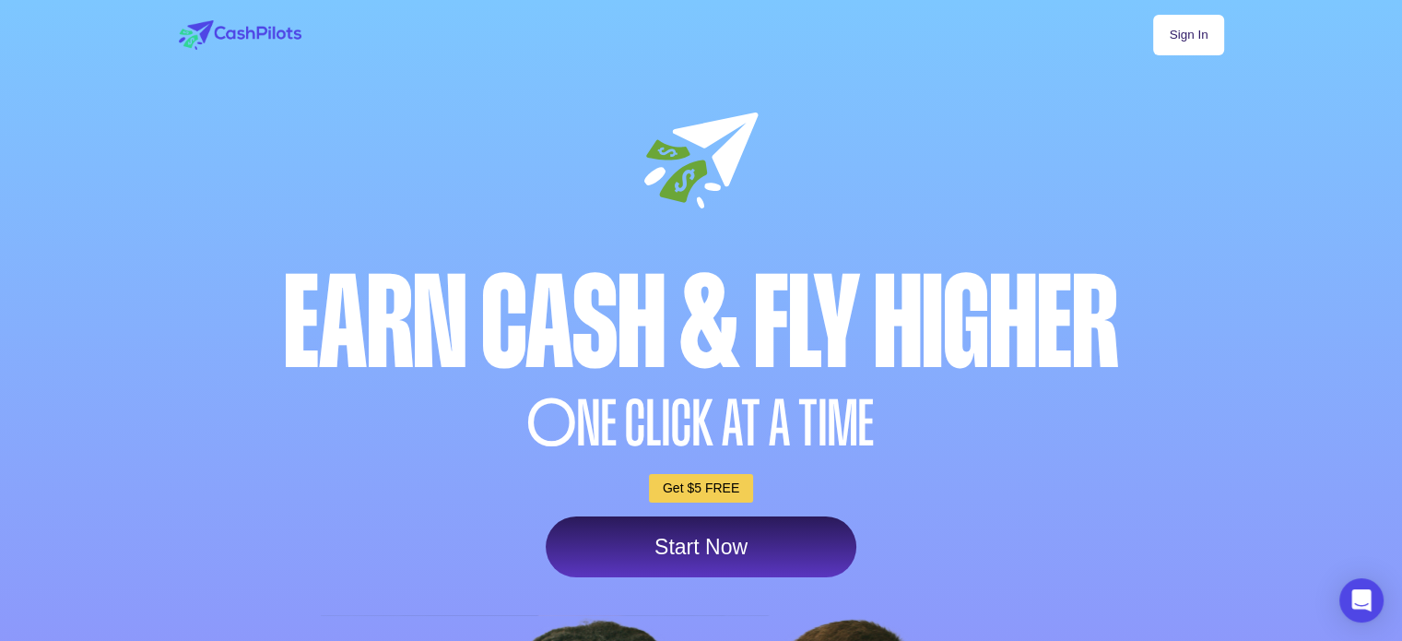
click at [1195, 32] on link "Sign In" at bounding box center [1188, 35] width 70 height 41
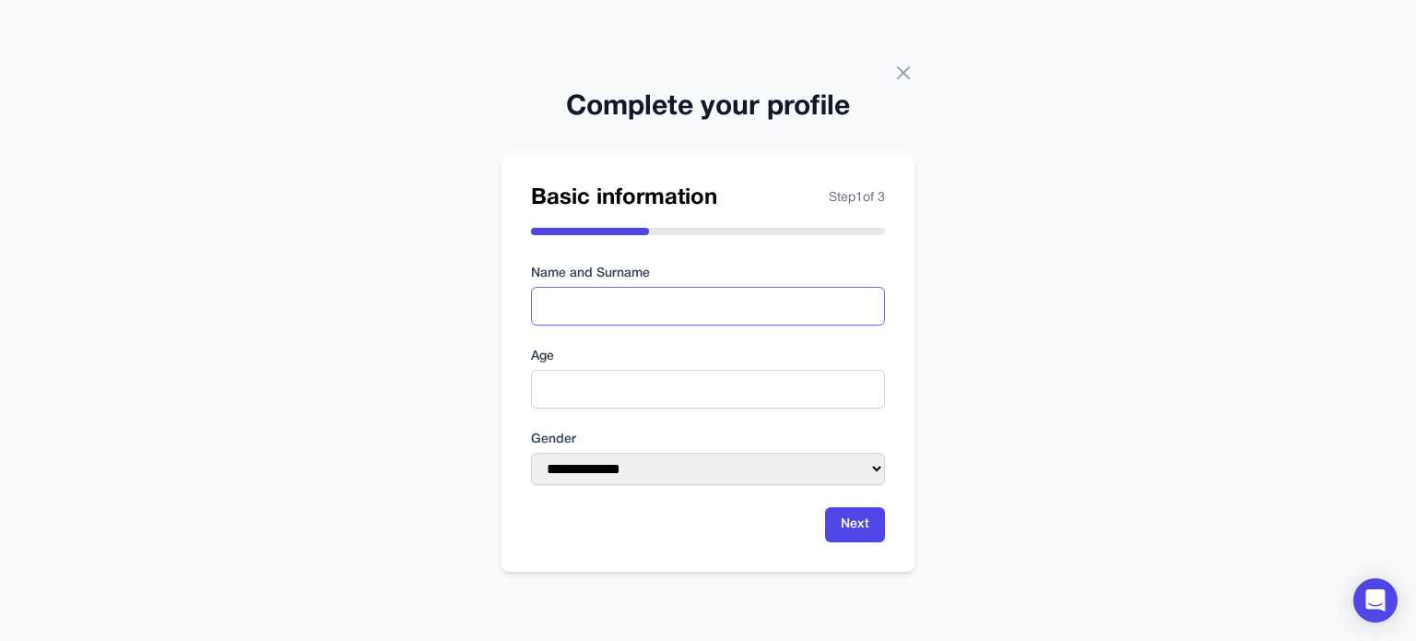
click at [560, 314] on input "text" at bounding box center [708, 306] width 354 height 39
click at [584, 397] on input "number" at bounding box center [708, 389] width 354 height 39
click at [618, 305] on input "*****" at bounding box center [708, 306] width 354 height 39
click at [618, 304] on input "*****" at bounding box center [708, 306] width 354 height 39
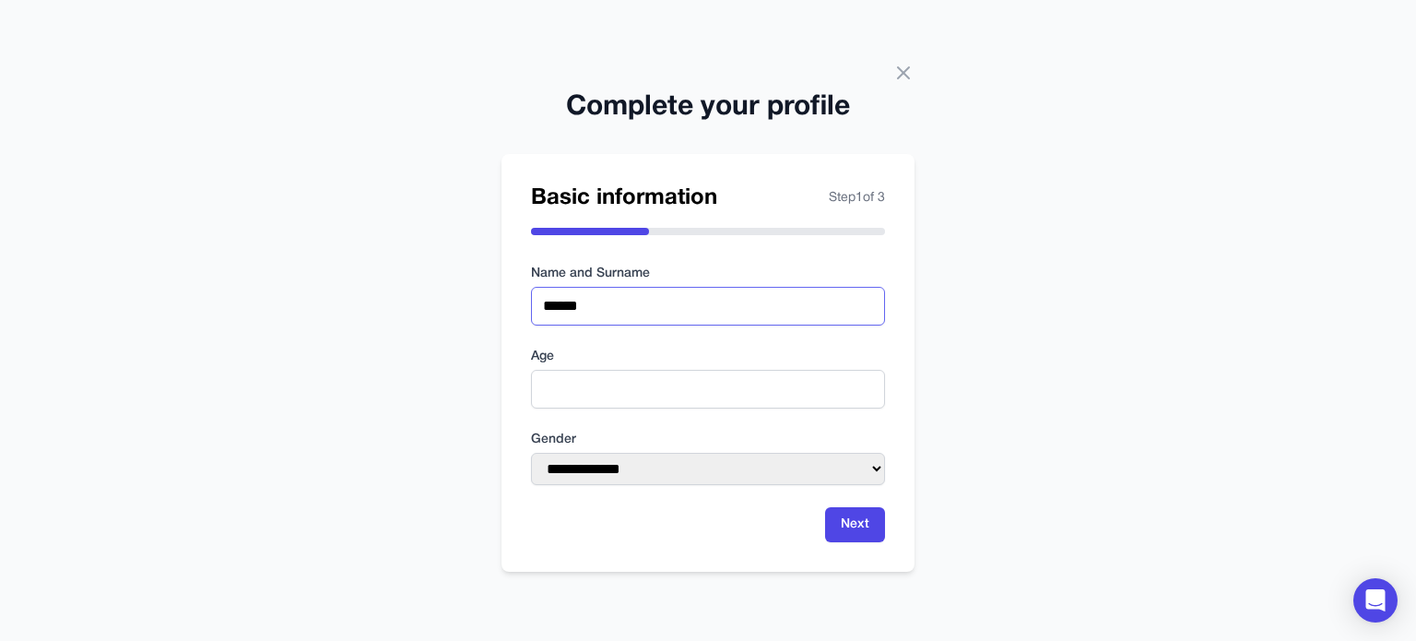
type input "******"
click at [609, 390] on input "number" at bounding box center [708, 389] width 354 height 39
type input "**"
click at [609, 477] on select "**********" at bounding box center [708, 469] width 354 height 32
select select "****"
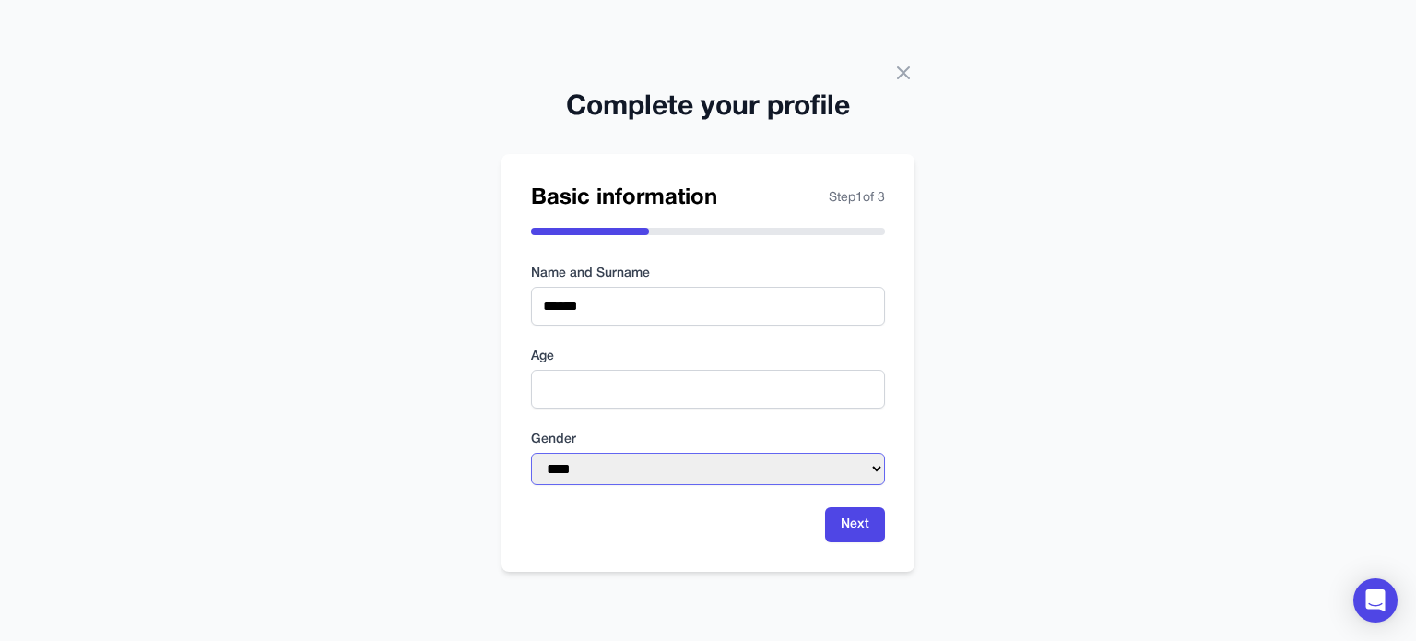
click at [531, 453] on select "**********" at bounding box center [708, 469] width 354 height 32
click at [873, 525] on button "Next" at bounding box center [855, 524] width 60 height 35
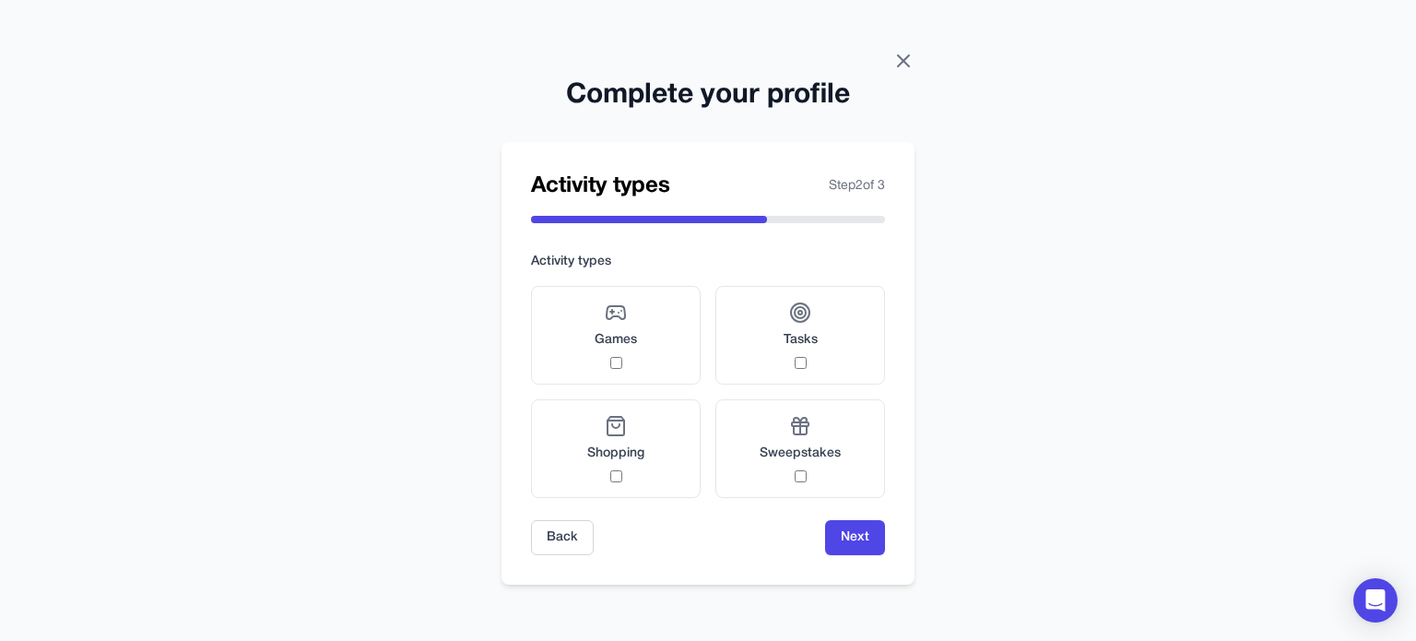
click at [903, 60] on icon at bounding box center [904, 61] width 22 height 22
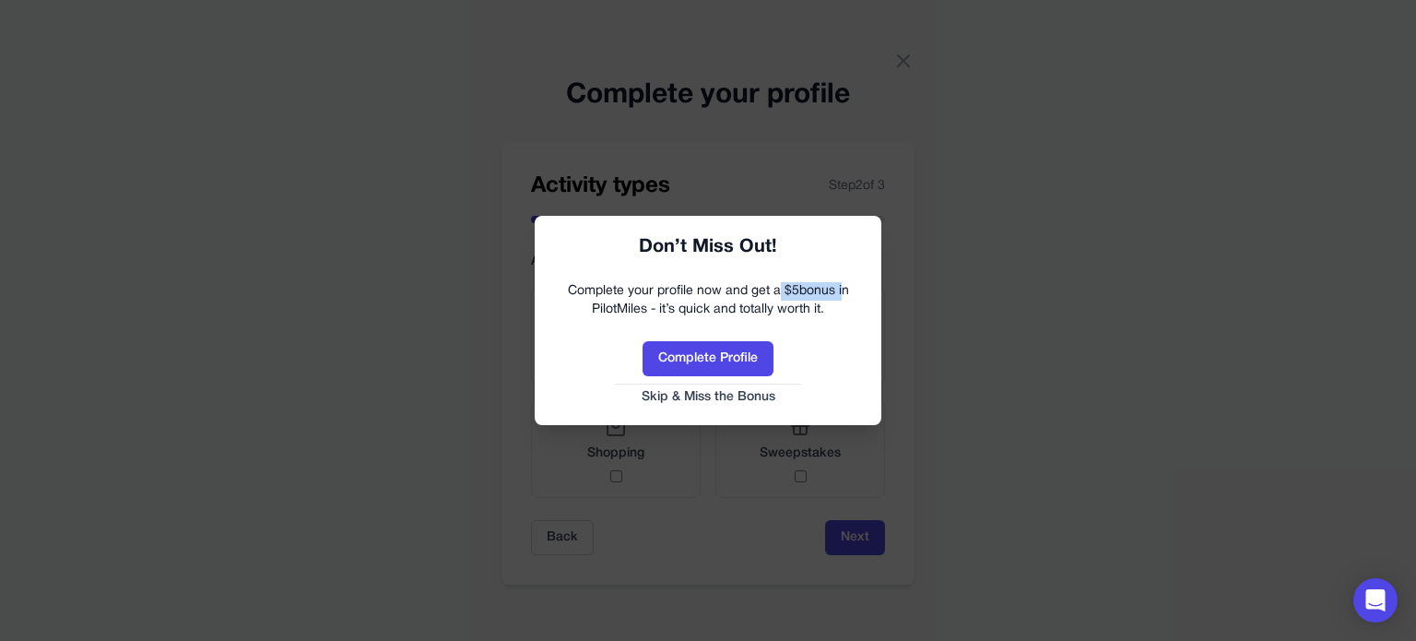
drag, startPoint x: 815, startPoint y: 291, endPoint x: 838, endPoint y: 293, distance: 23.1
click at [838, 293] on div "Complete your profile now and get a $ 5 bonus in PilotMiles - it’s quick and to…" at bounding box center [708, 300] width 310 height 37
click at [729, 400] on link "Skip & Miss the Bonus" at bounding box center [708, 397] width 310 height 18
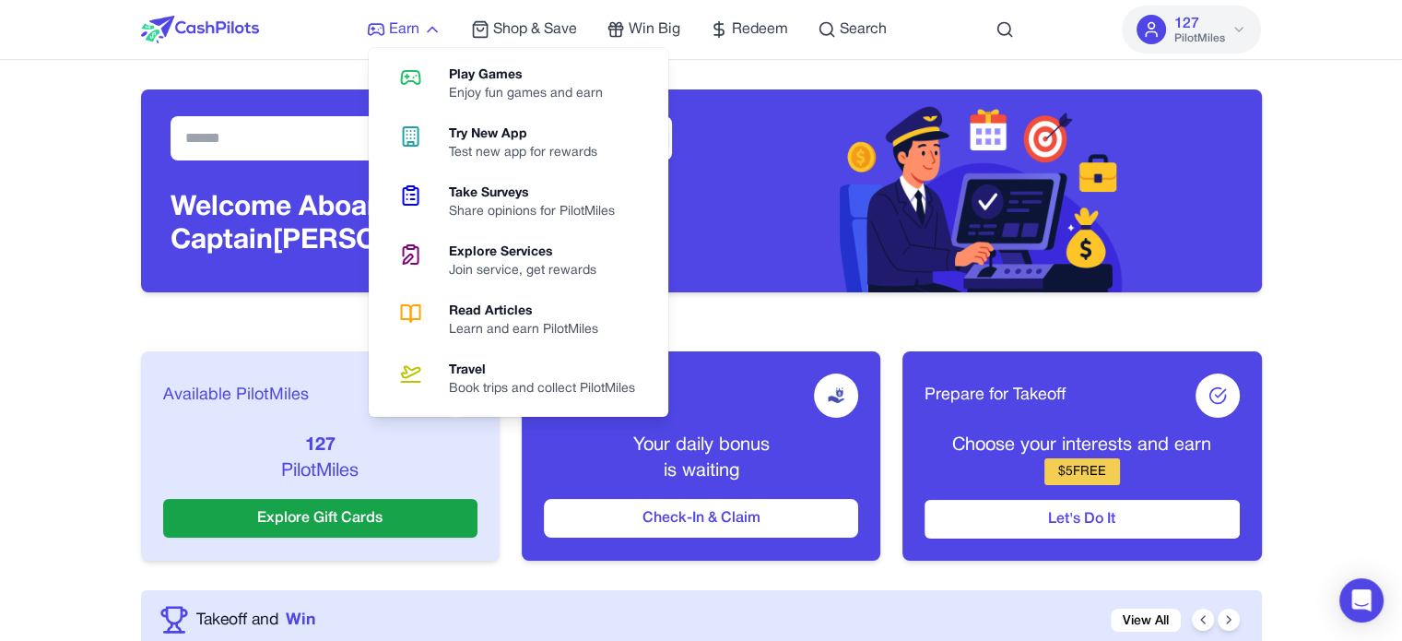
click at [427, 23] on icon at bounding box center [432, 29] width 18 height 18
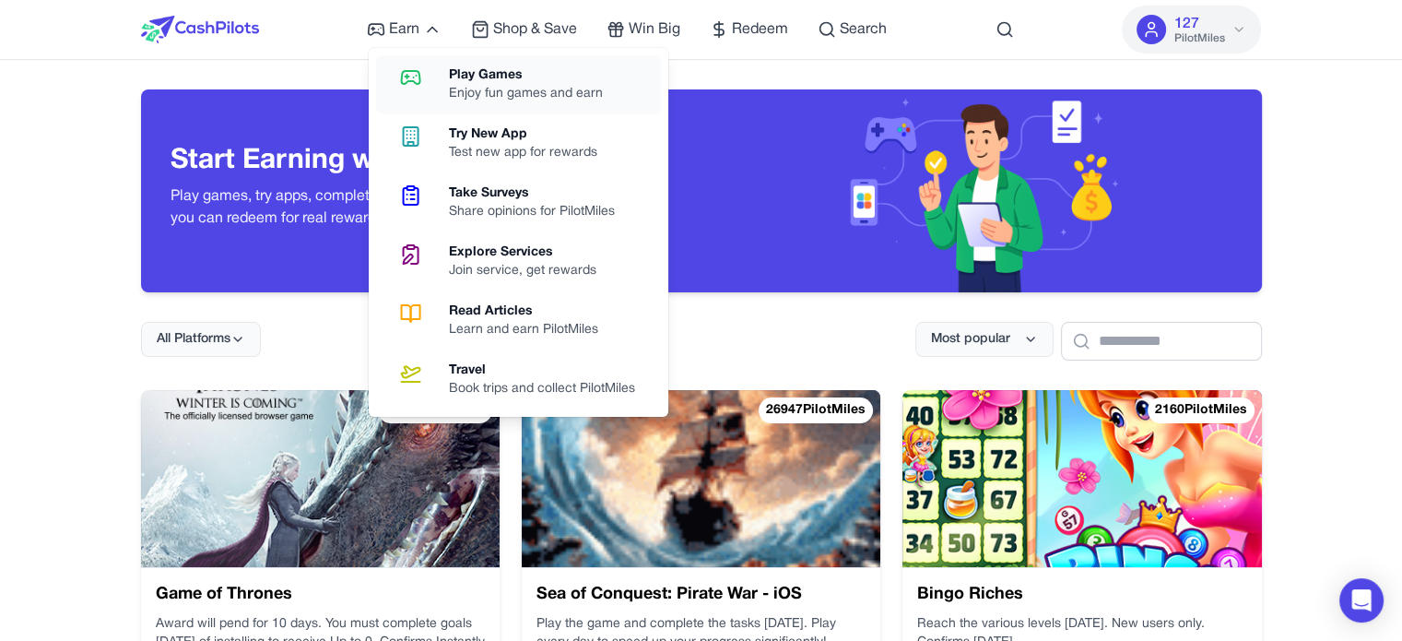
click at [425, 88] on icon at bounding box center [410, 77] width 47 height 22
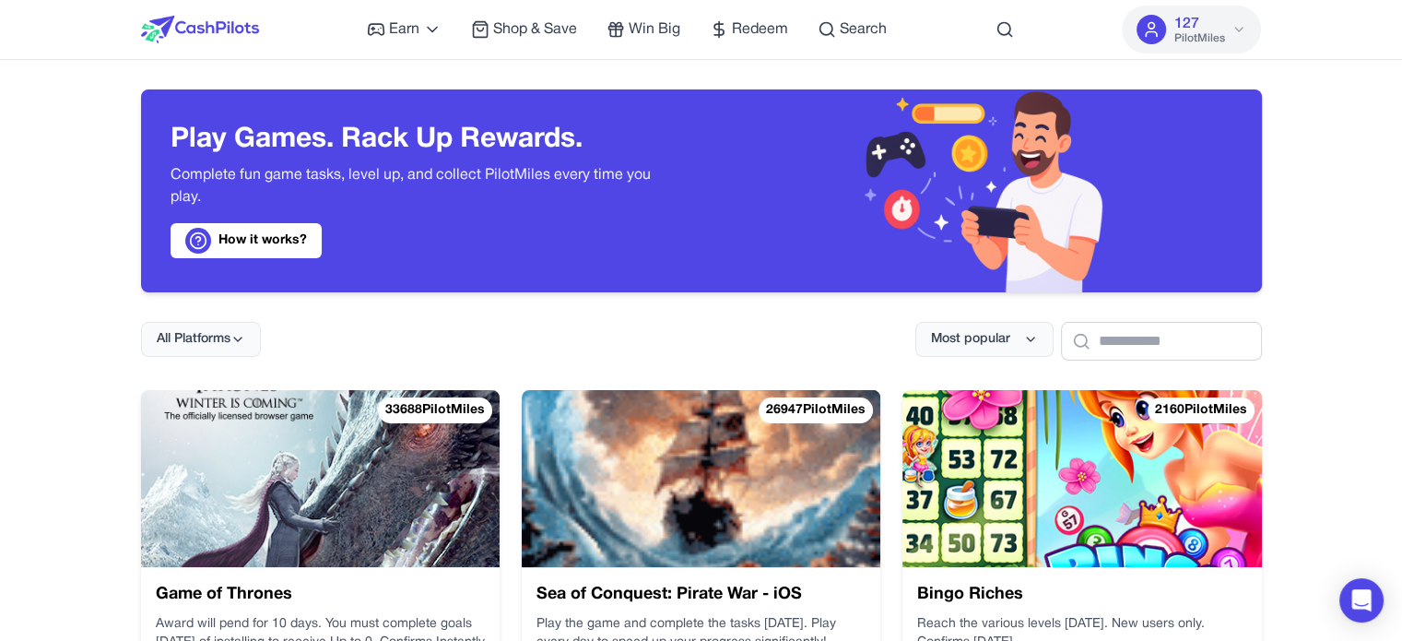
click at [188, 139] on h3 "Play Games. Rack Up Rewards." at bounding box center [422, 140] width 502 height 33
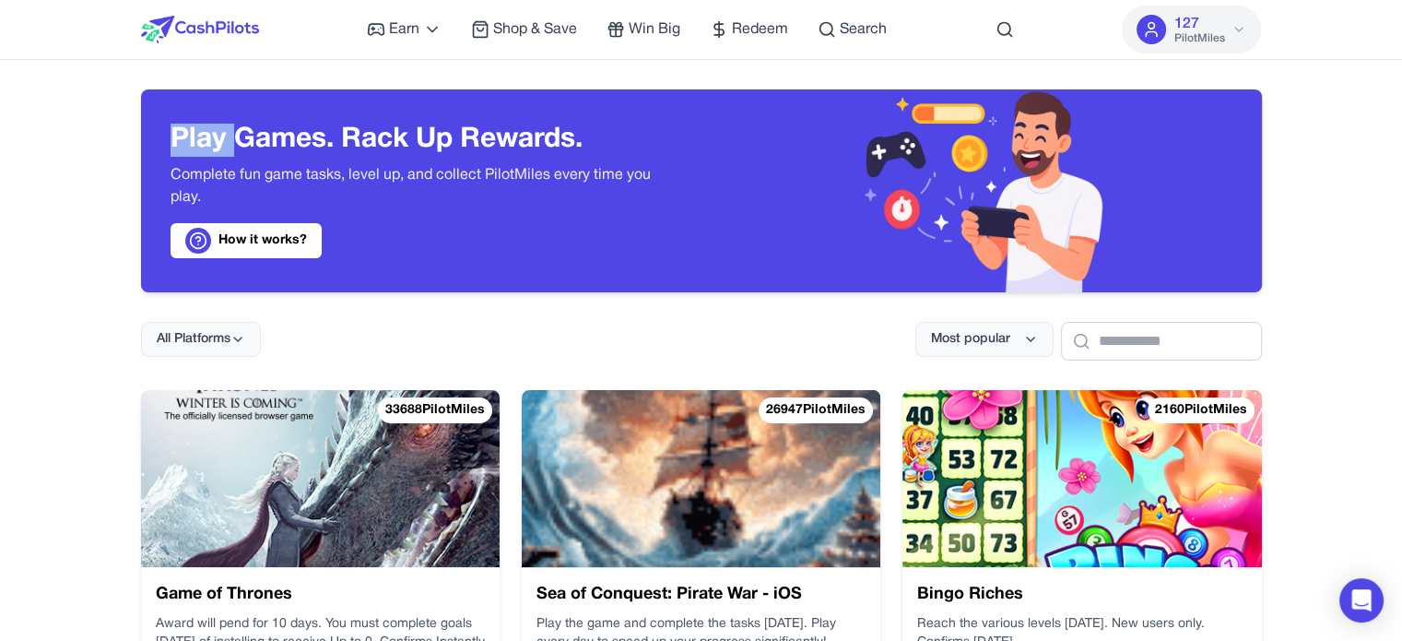
click at [188, 139] on h3 "Play Games. Rack Up Rewards." at bounding box center [422, 140] width 502 height 33
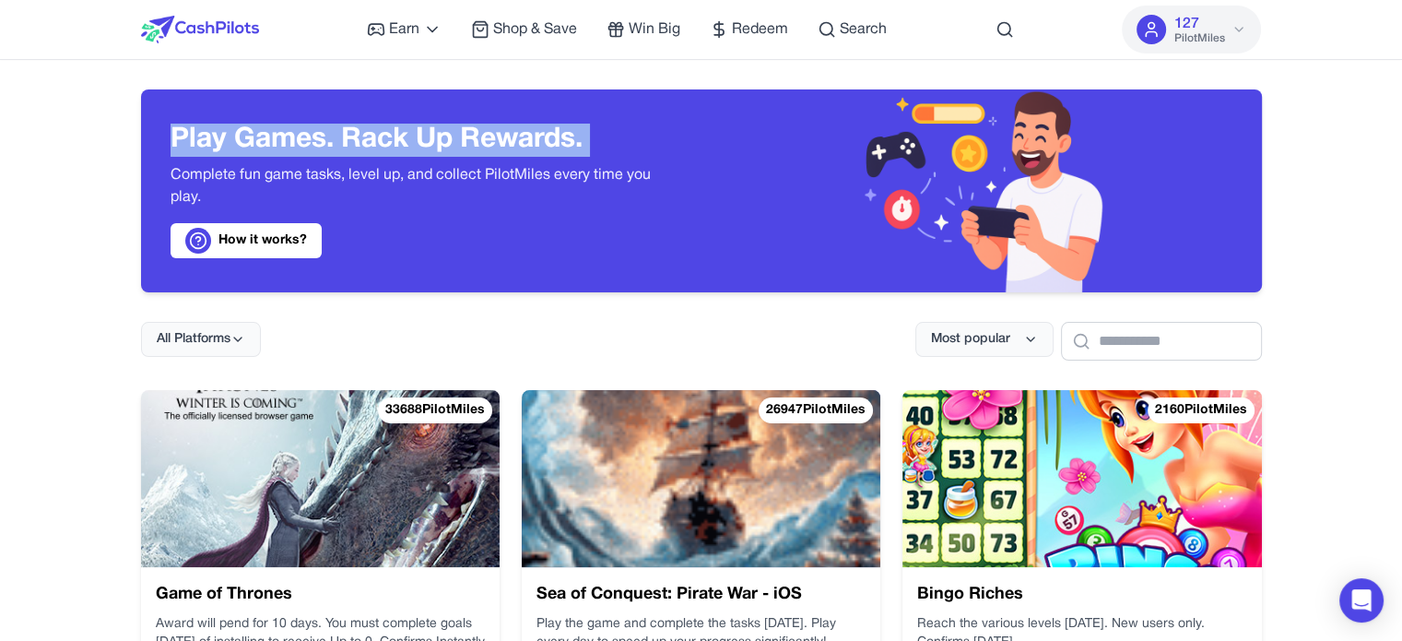
click at [188, 139] on h3 "Play Games. Rack Up Rewards." at bounding box center [422, 140] width 502 height 33
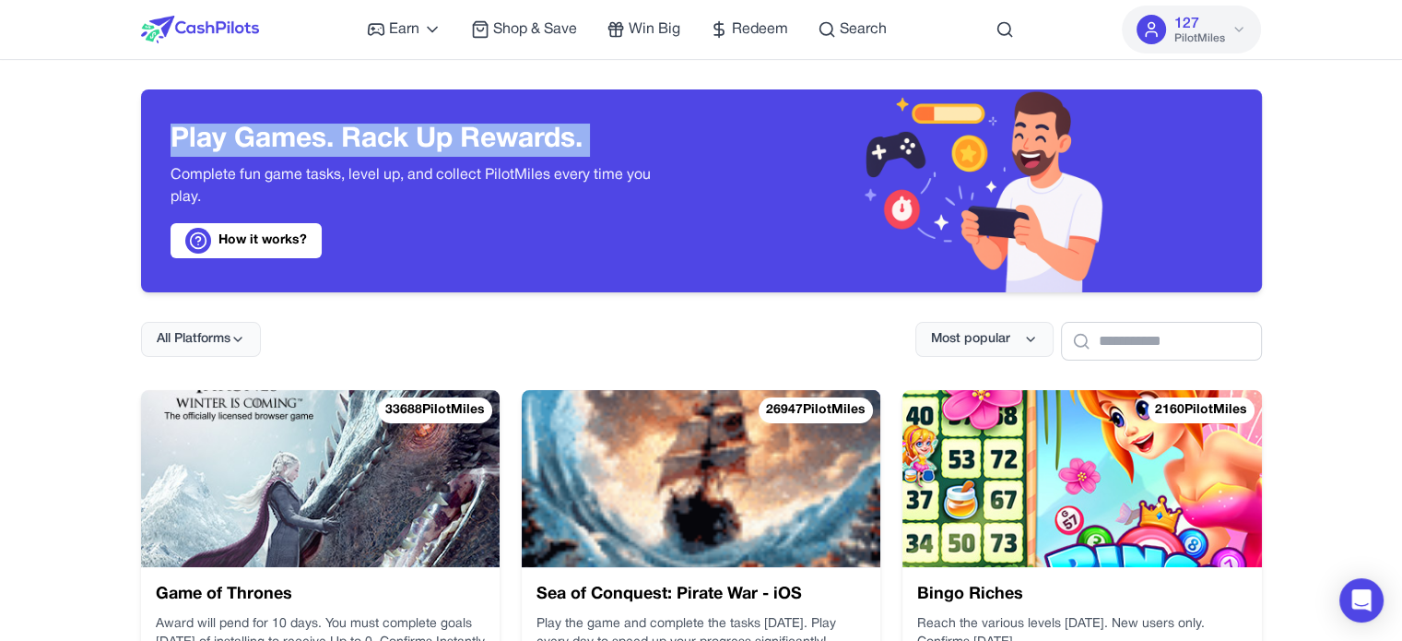
click at [316, 145] on h3 "Play Games. Rack Up Rewards." at bounding box center [422, 140] width 502 height 33
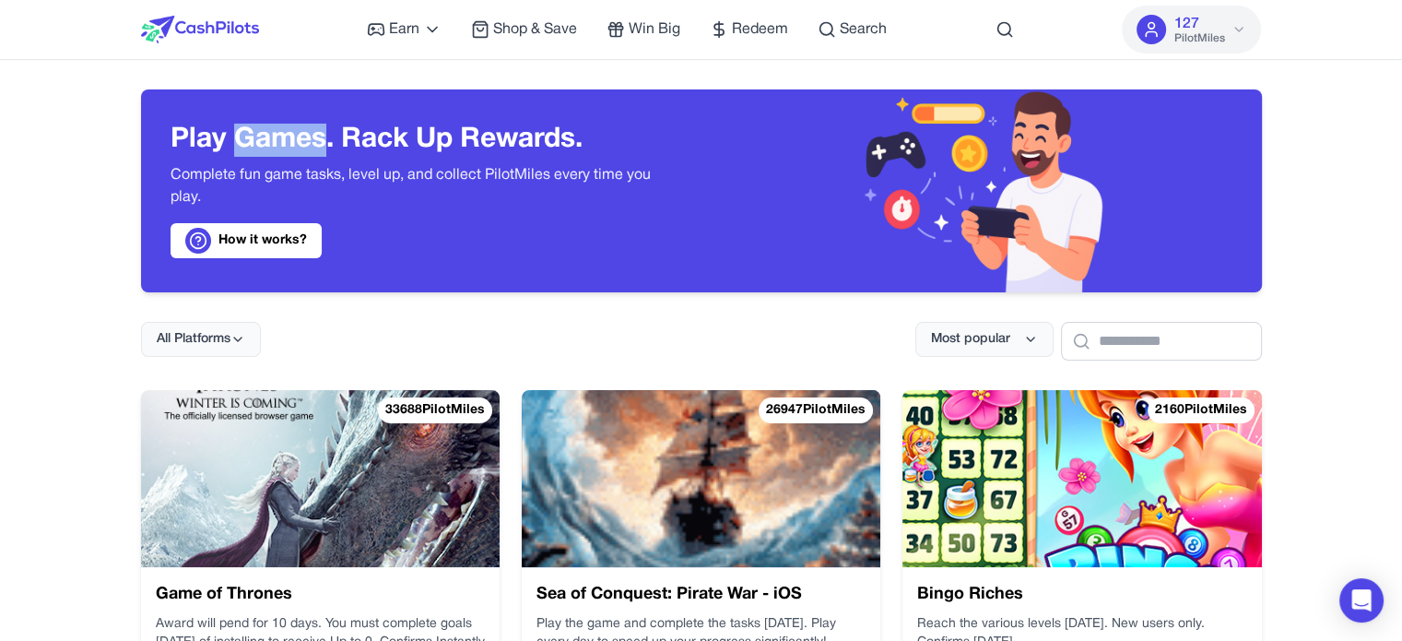
click at [316, 145] on h3 "Play Games. Rack Up Rewards." at bounding box center [422, 140] width 502 height 33
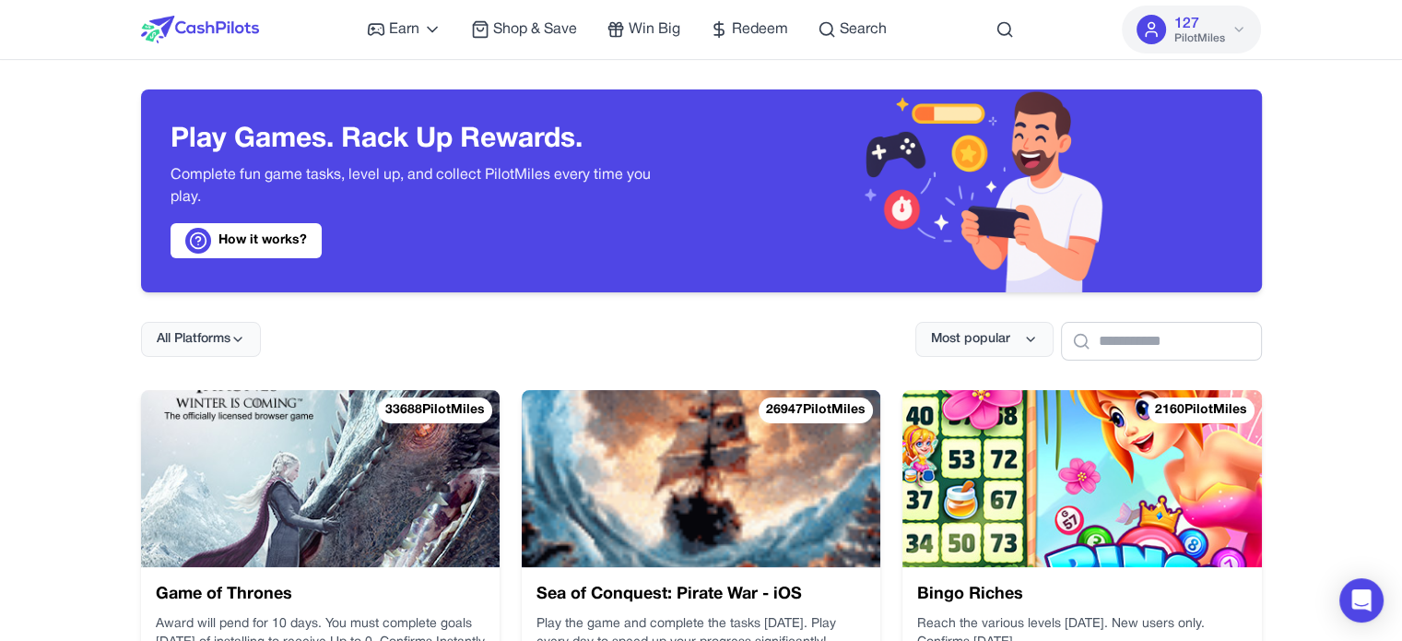
click at [517, 134] on h3 "Play Games. Rack Up Rewards." at bounding box center [422, 140] width 502 height 33
click at [520, 135] on h3 "Play Games. Rack Up Rewards." at bounding box center [422, 140] width 502 height 33
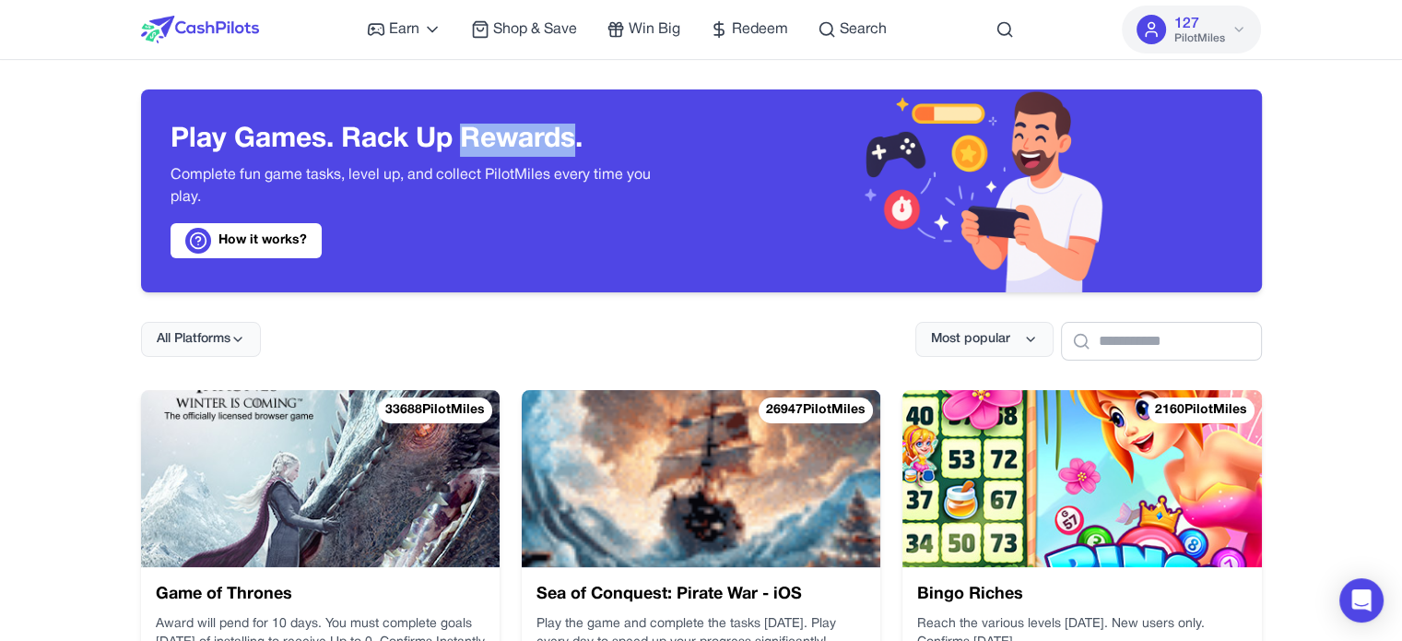
click at [520, 135] on h3 "Play Games. Rack Up Rewards." at bounding box center [422, 140] width 502 height 33
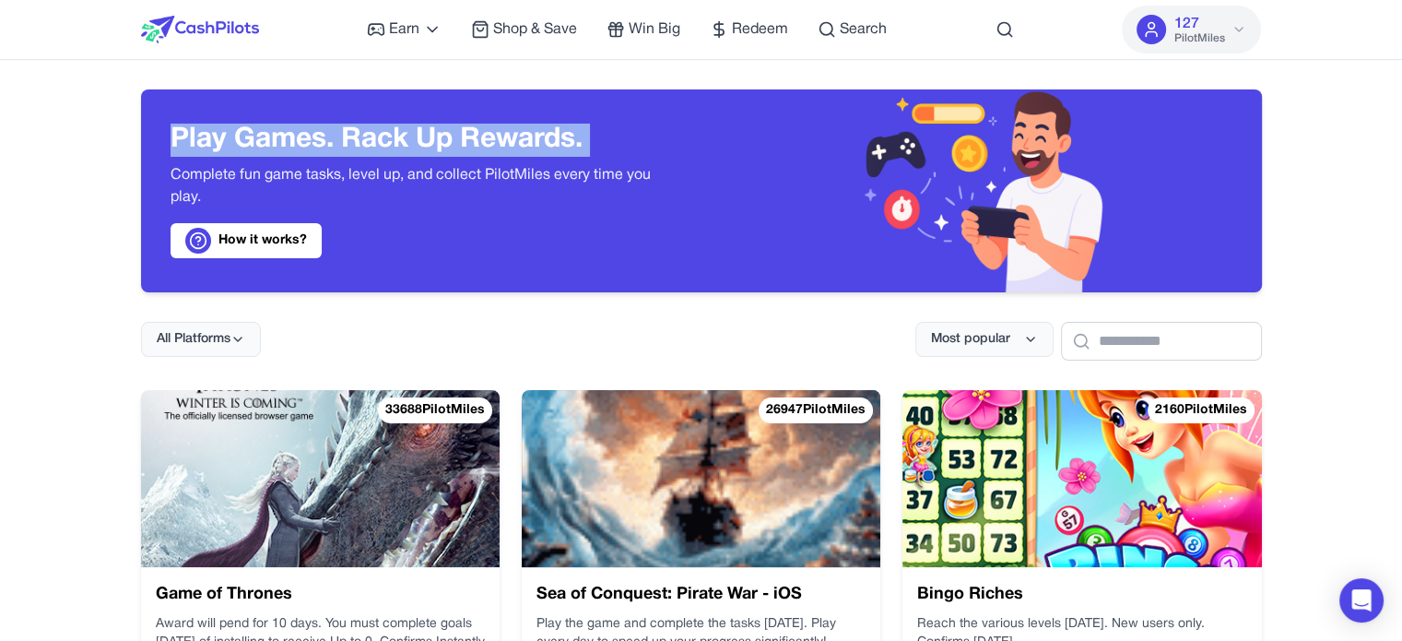
click at [520, 135] on h3 "Play Games. Rack Up Rewards." at bounding box center [422, 140] width 502 height 33
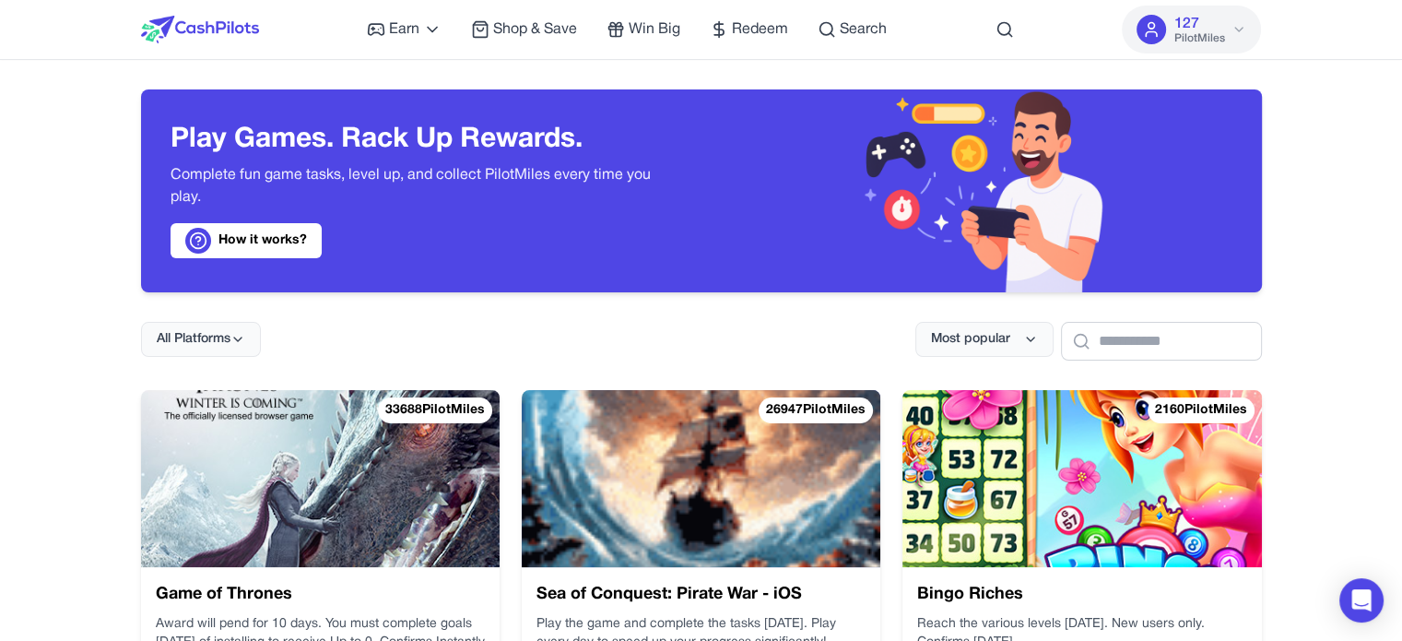
click at [256, 175] on p "Complete fun game tasks, level up, and collect PilotMiles every time you play." at bounding box center [422, 186] width 502 height 44
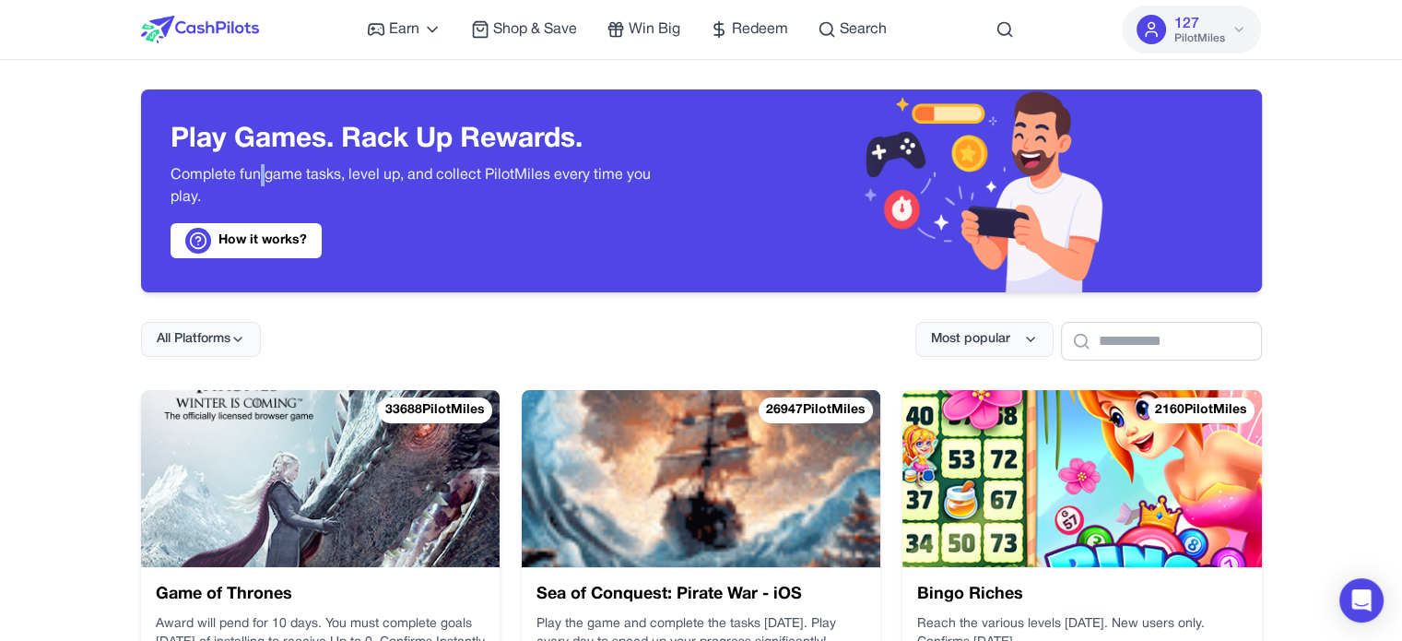
click at [256, 173] on p "Complete fun game tasks, level up, and collect PilotMiles every time you play." at bounding box center [422, 186] width 502 height 44
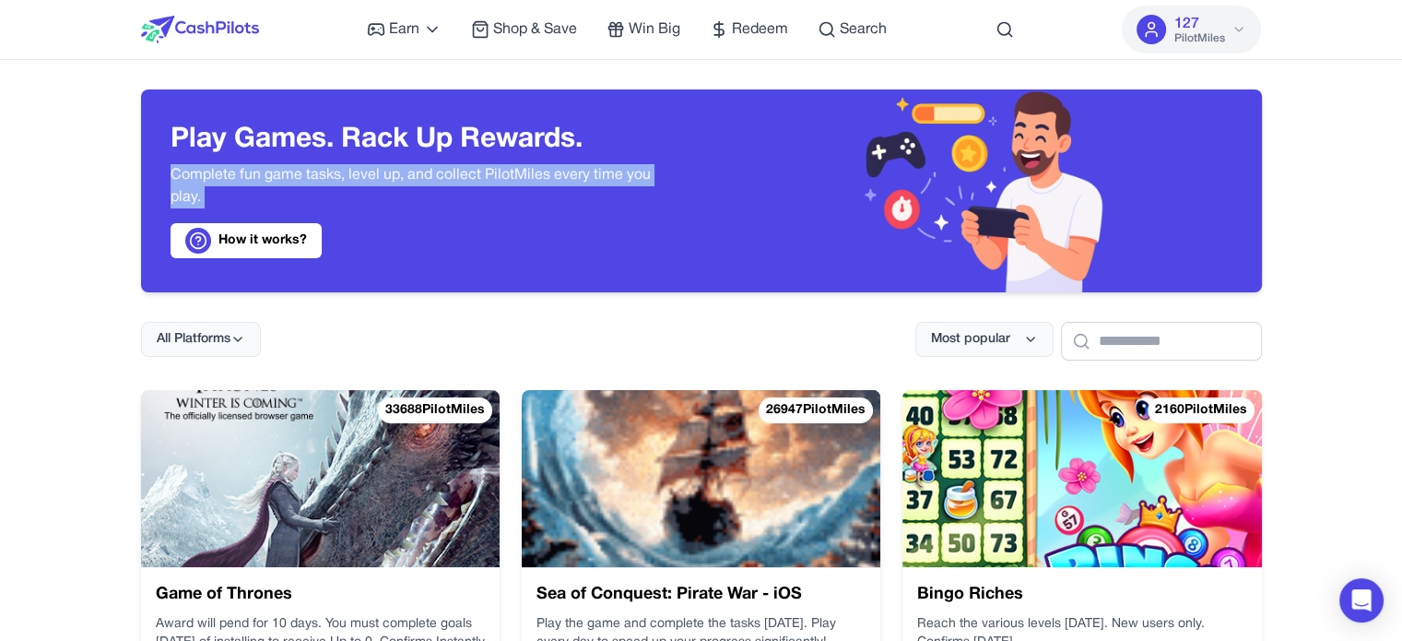
click at [256, 173] on p "Complete fun game tasks, level up, and collect PilotMiles every time you play." at bounding box center [422, 186] width 502 height 44
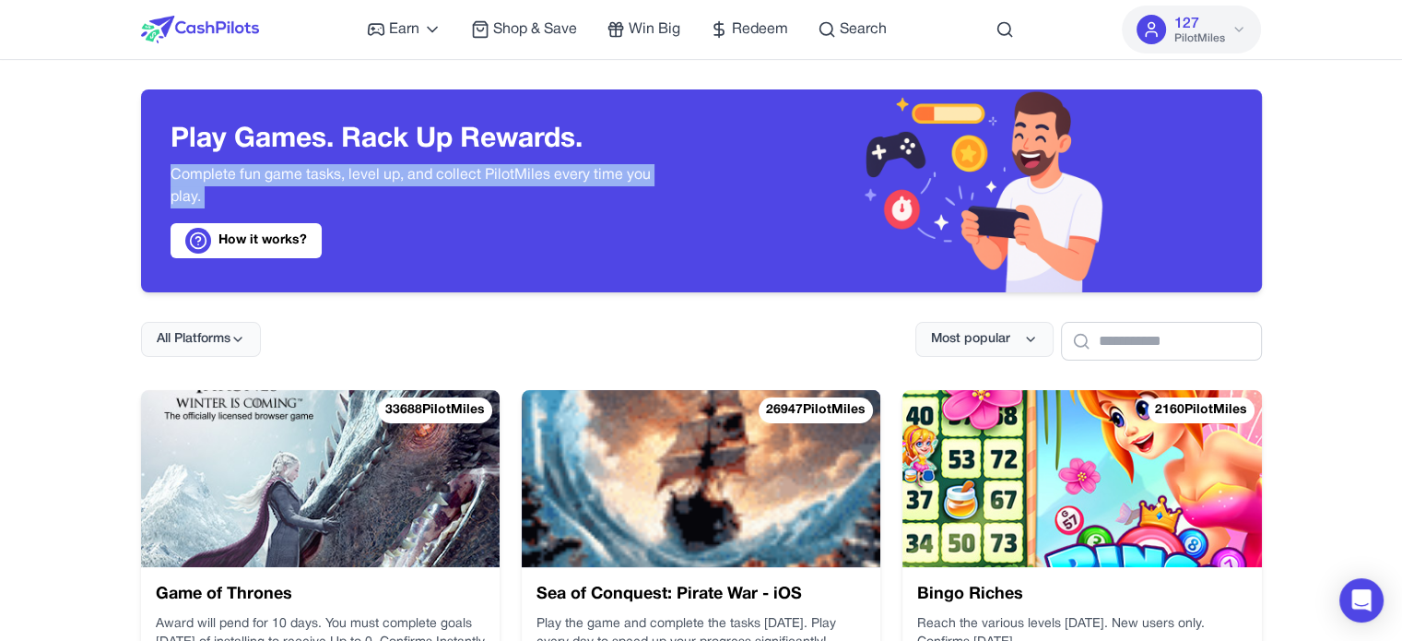
click at [275, 244] on link "How it works?" at bounding box center [246, 240] width 151 height 35
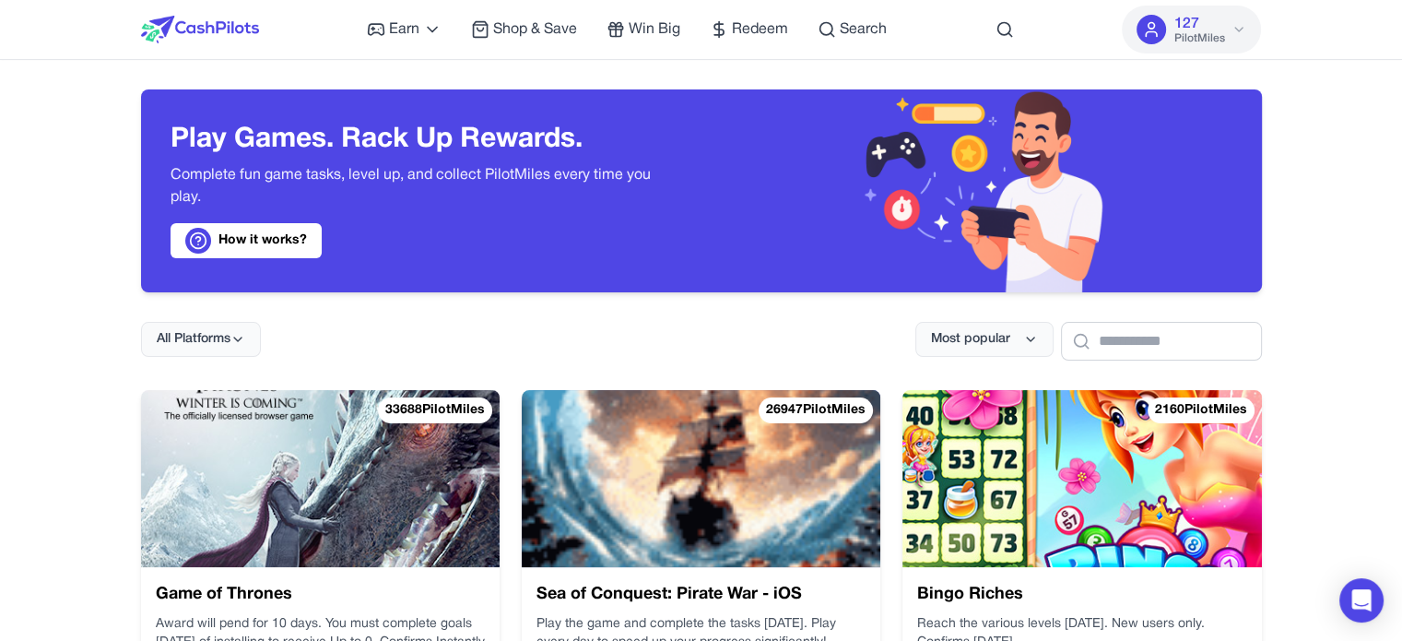
click at [723, 330] on div "All Platforms Most popular" at bounding box center [701, 326] width 1121 height 68
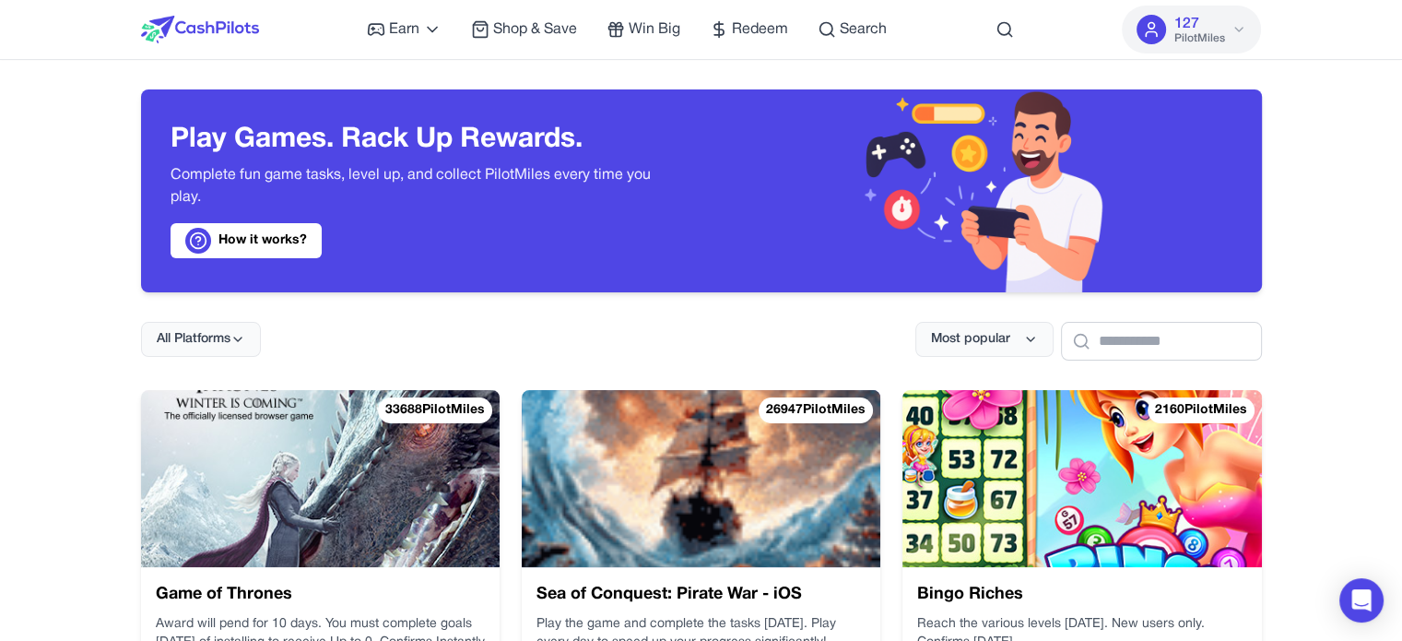
click at [721, 304] on div "All Platforms Most popular" at bounding box center [701, 326] width 1121 height 68
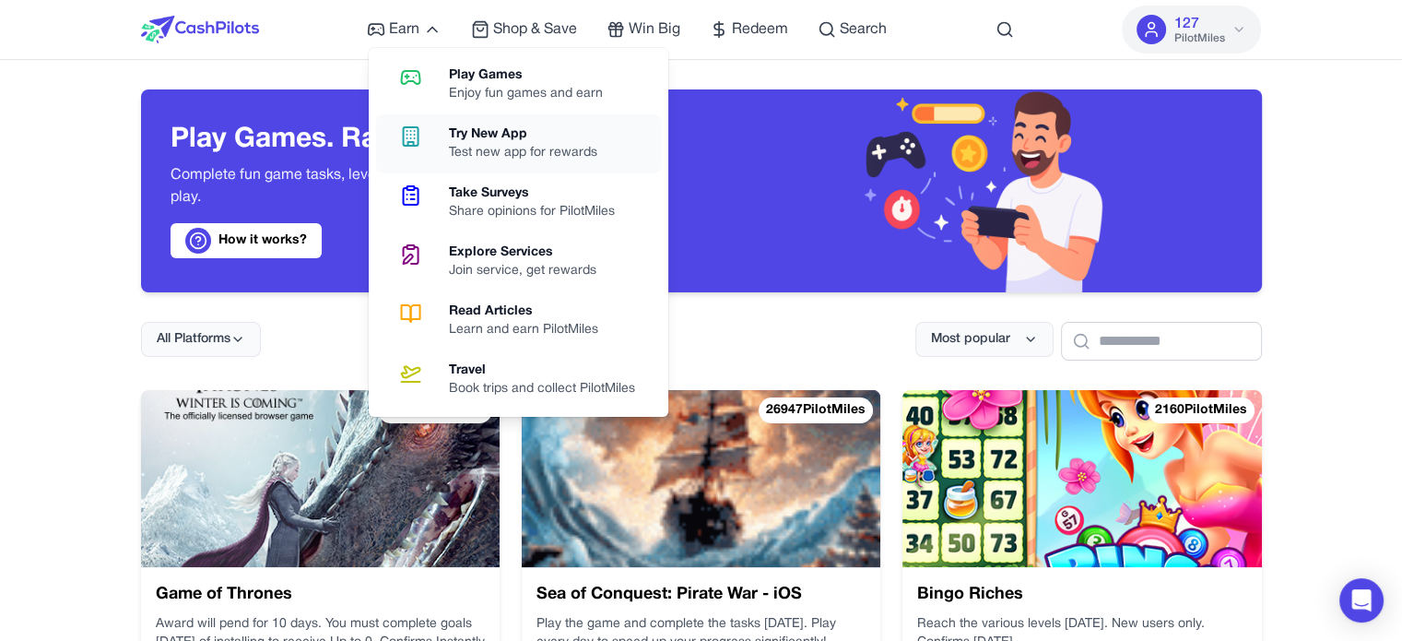
click at [453, 132] on div "Try New App" at bounding box center [530, 134] width 163 height 18
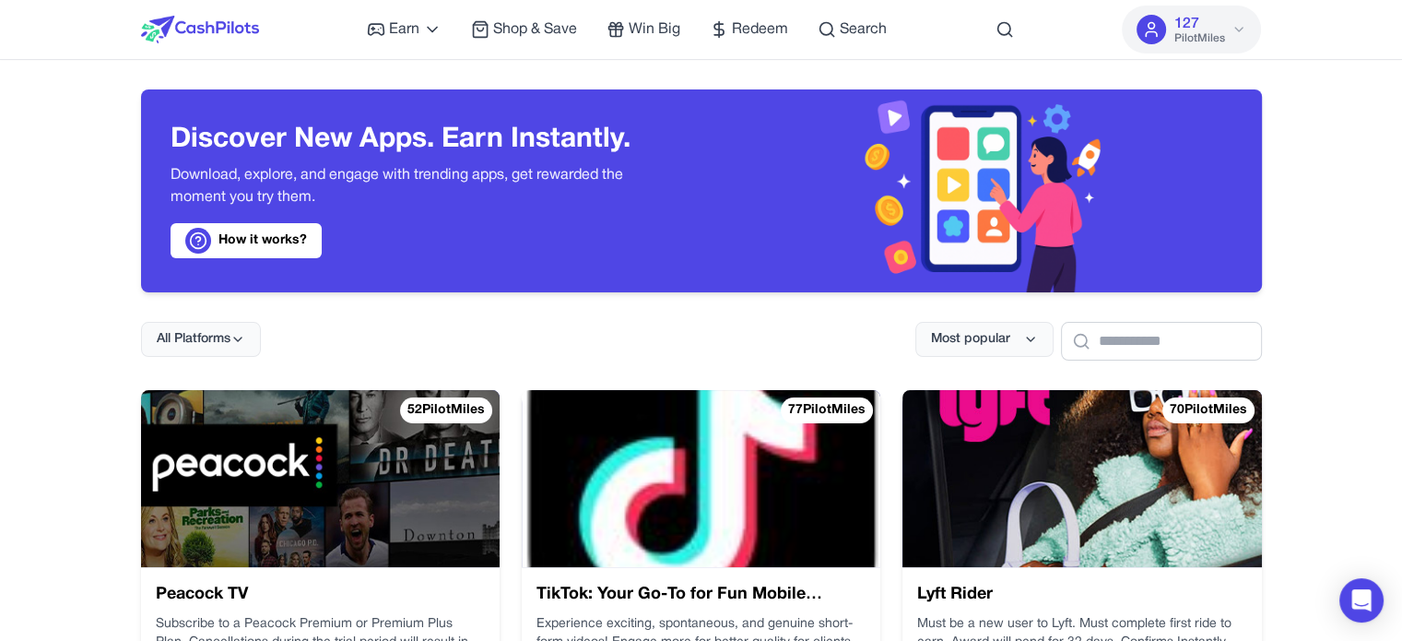
click at [790, 299] on div "All Platforms Most popular" at bounding box center [701, 326] width 1121 height 68
click at [556, 290] on div "Discover New Apps. Earn Instantly. Download, explore, and engage with trending …" at bounding box center [421, 190] width 561 height 203
click at [795, 281] on div at bounding box center [982, 190] width 561 height 203
click at [272, 490] on img at bounding box center [320, 478] width 359 height 177
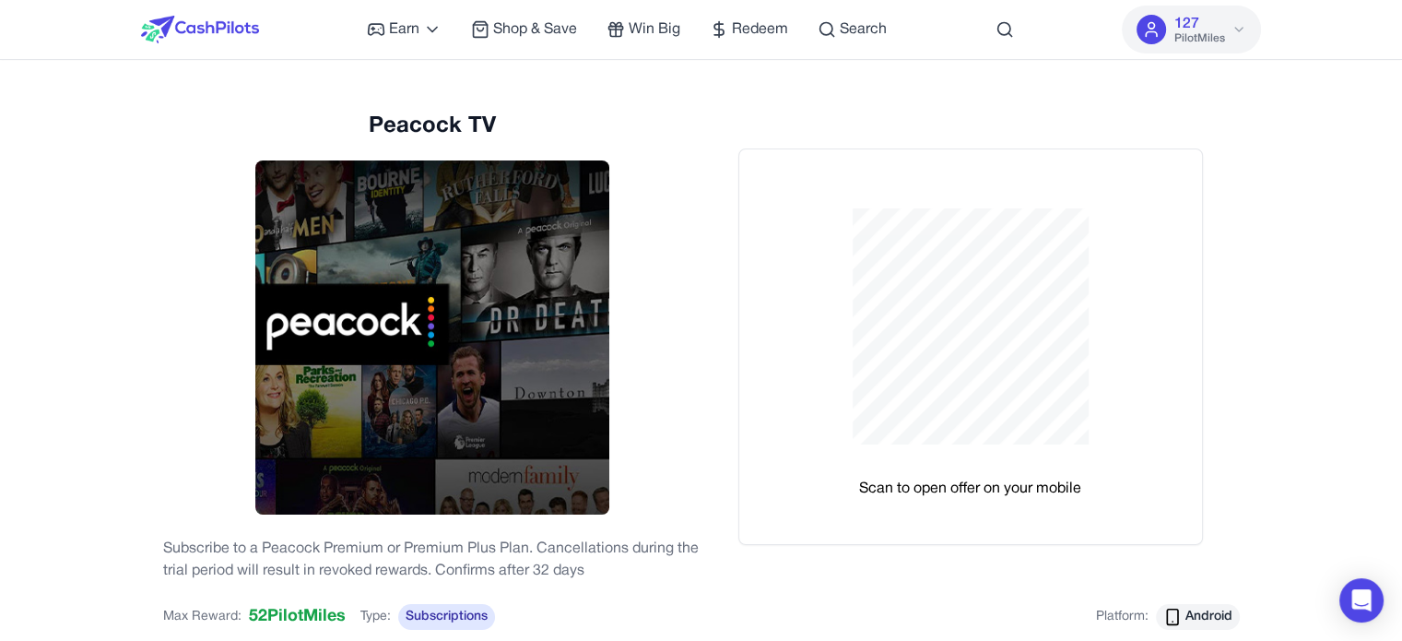
click at [708, 289] on div "Scan to open offer on your mobile" at bounding box center [971, 346] width 538 height 396
click at [668, 328] on div "Peacock TV Subscribe to a Peacock Premium or Premium Plus Plan. Cancellations d…" at bounding box center [432, 347] width 538 height 470
drag, startPoint x: 668, startPoint y: 433, endPoint x: 692, endPoint y: 414, distance: 31.5
click at [668, 431] on div "Peacock TV Subscribe to a Peacock Premium or Premium Plus Plan. Cancellations d…" at bounding box center [432, 347] width 538 height 470
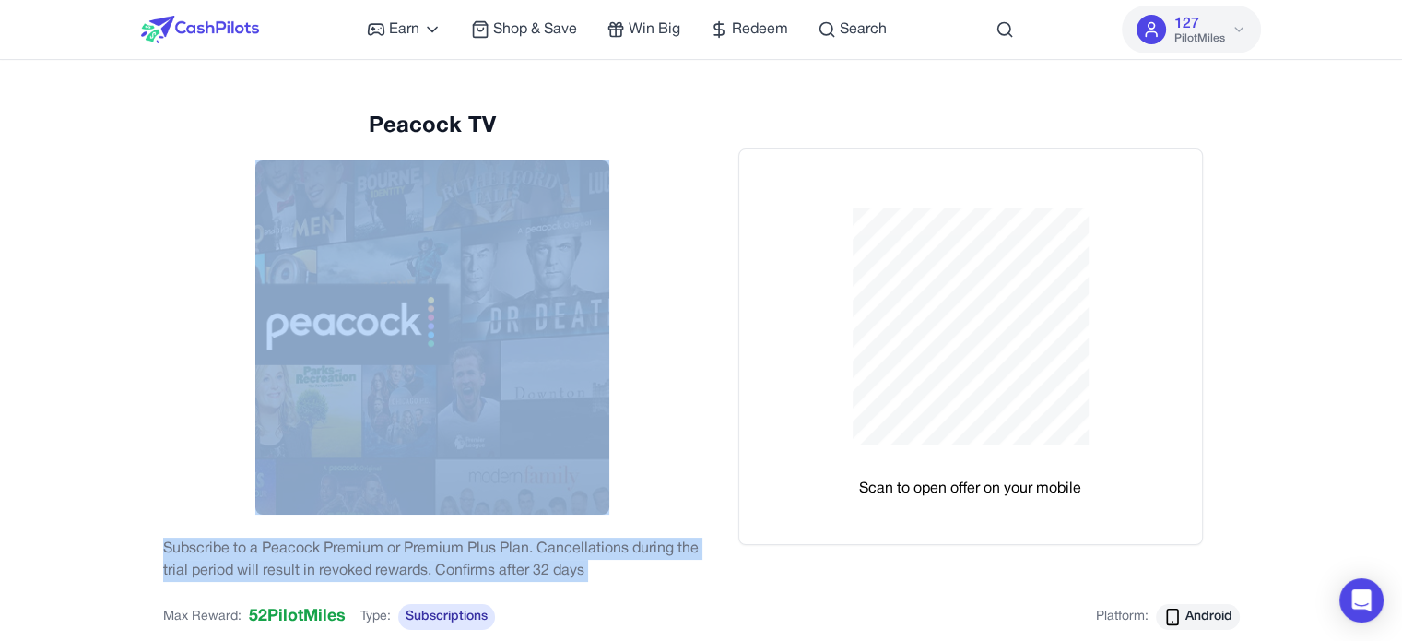
drag, startPoint x: 680, startPoint y: 320, endPoint x: 716, endPoint y: 180, distance: 144.7
click at [716, 180] on div "Peacock TV Subscribe to a Peacock Premium or Premium Plus Plan. Cancellations d…" at bounding box center [701, 347] width 1077 height 470
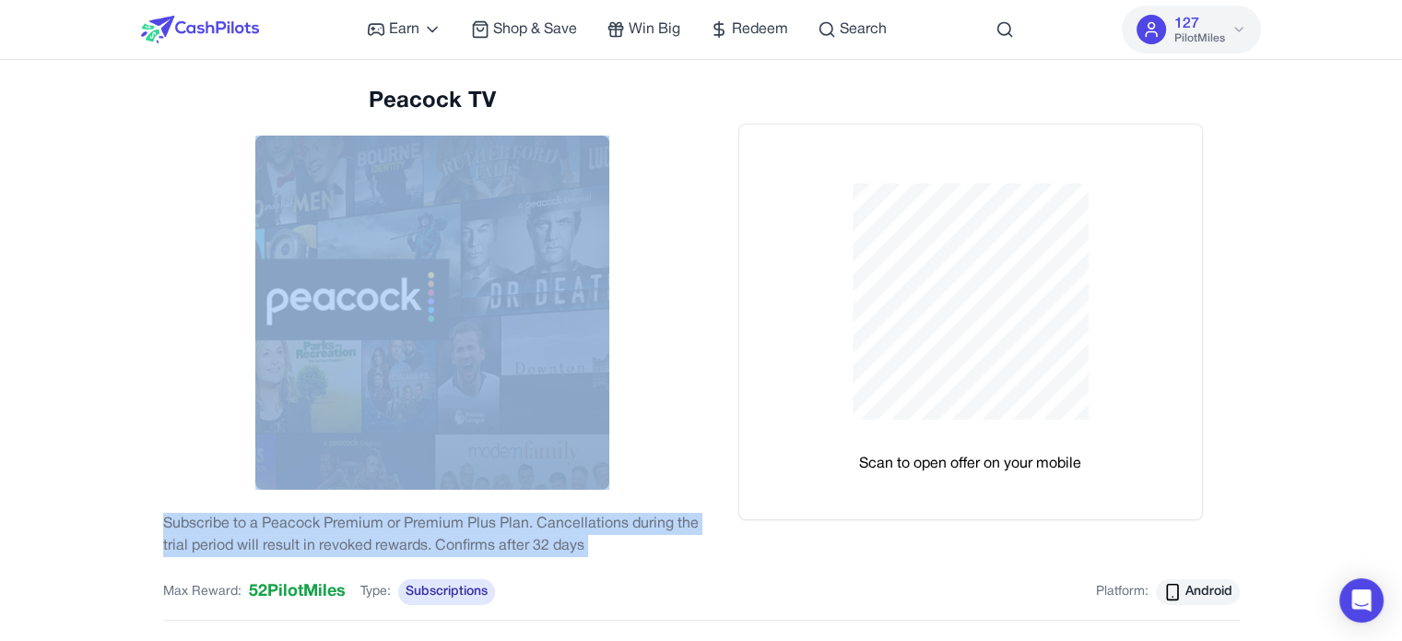
scroll to position [184, 0]
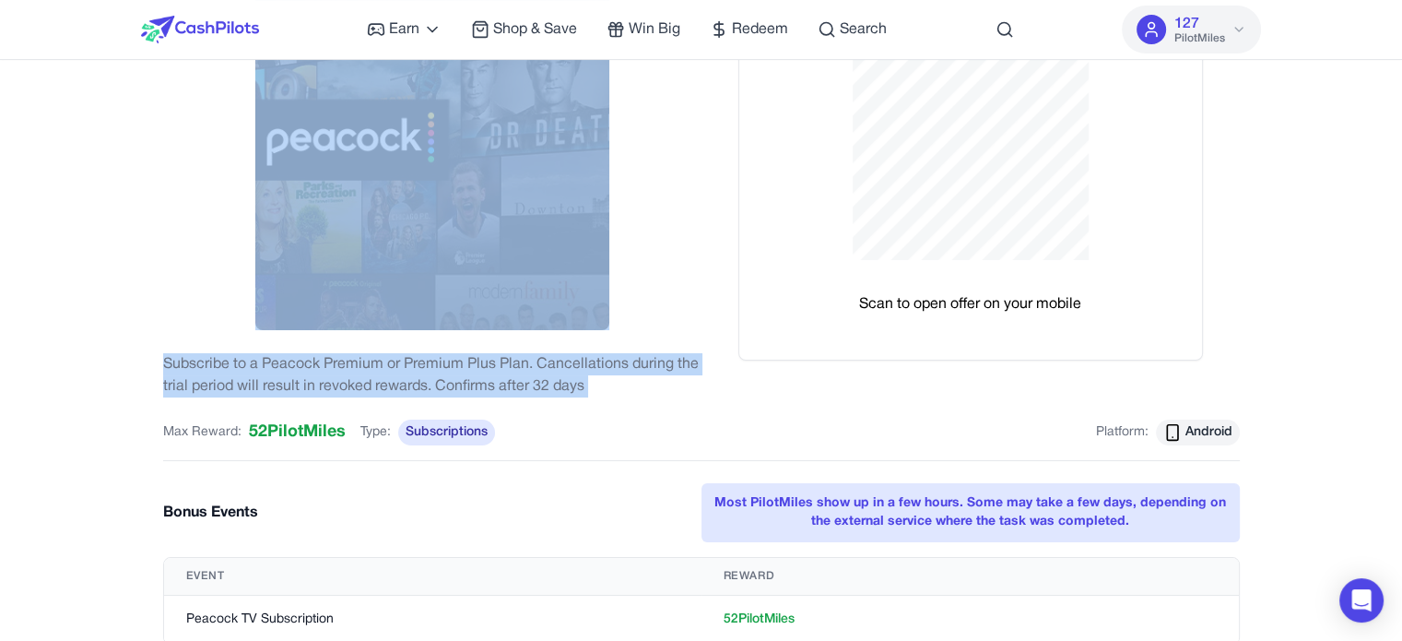
click at [671, 276] on div "Peacock TV Subscribe to a Peacock Premium or Premium Plus Plan. Cancellations d…" at bounding box center [432, 162] width 538 height 470
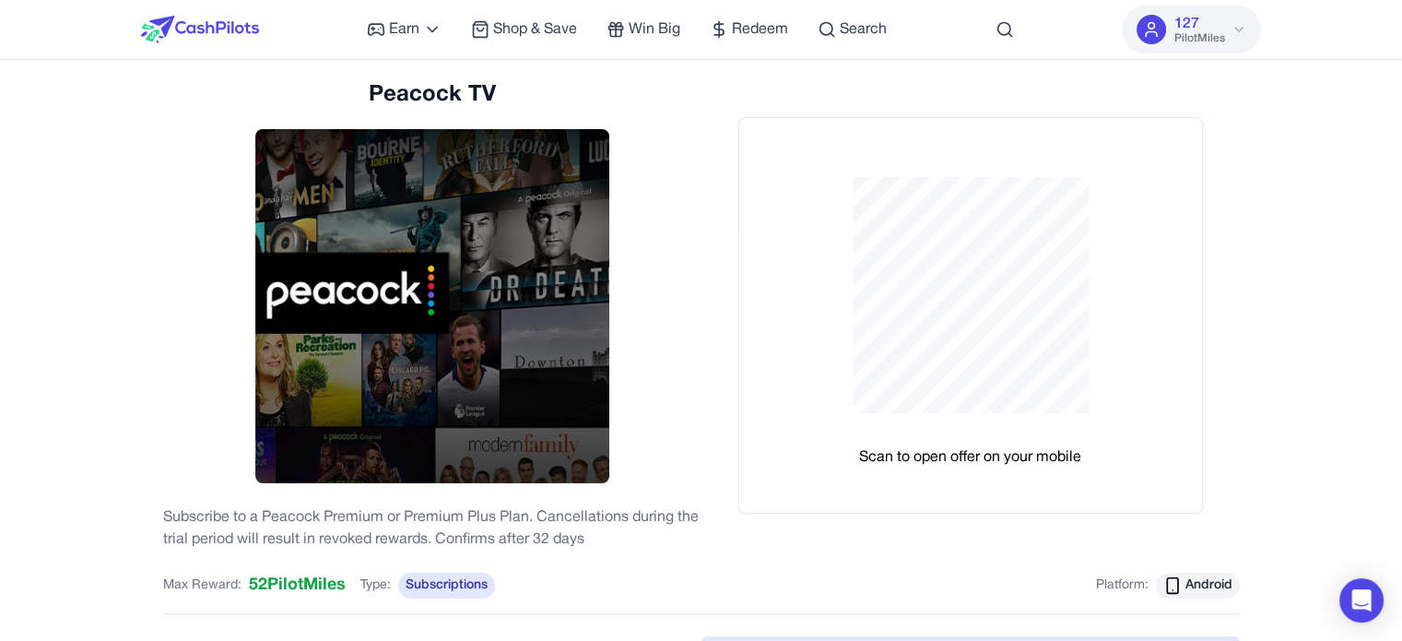
scroll to position [0, 0]
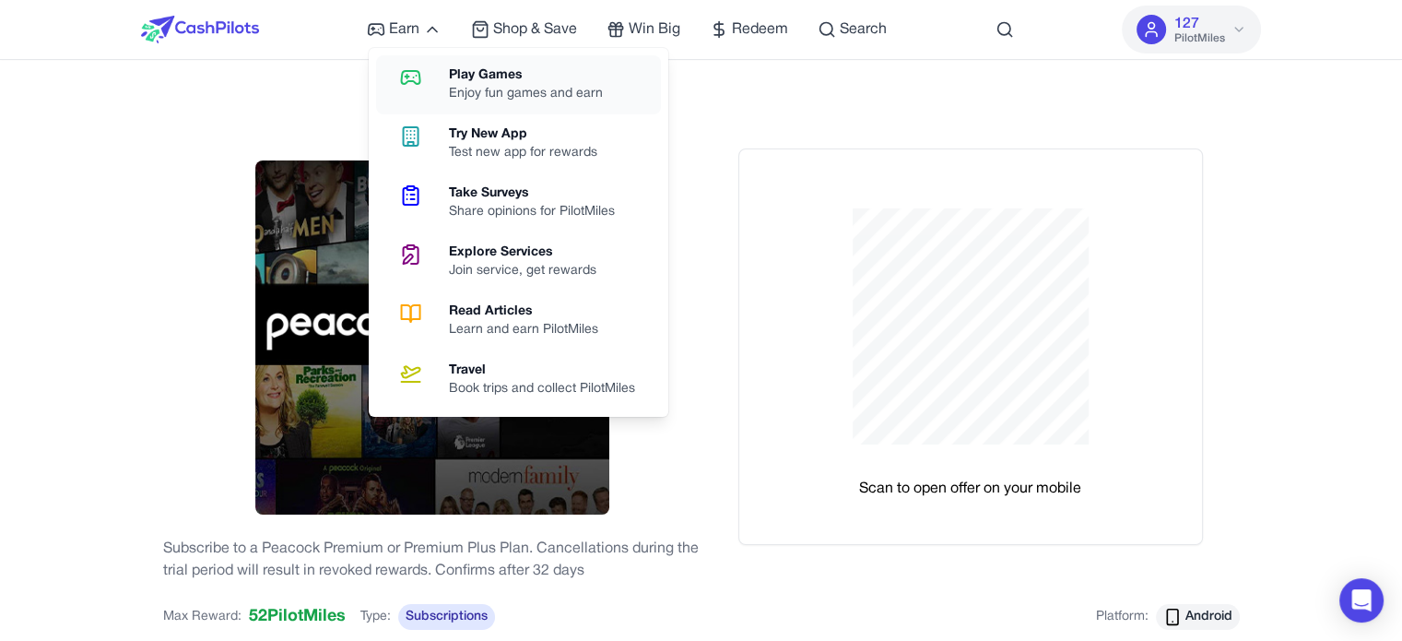
click at [490, 88] on div "Enjoy fun games and earn" at bounding box center [533, 94] width 169 height 18
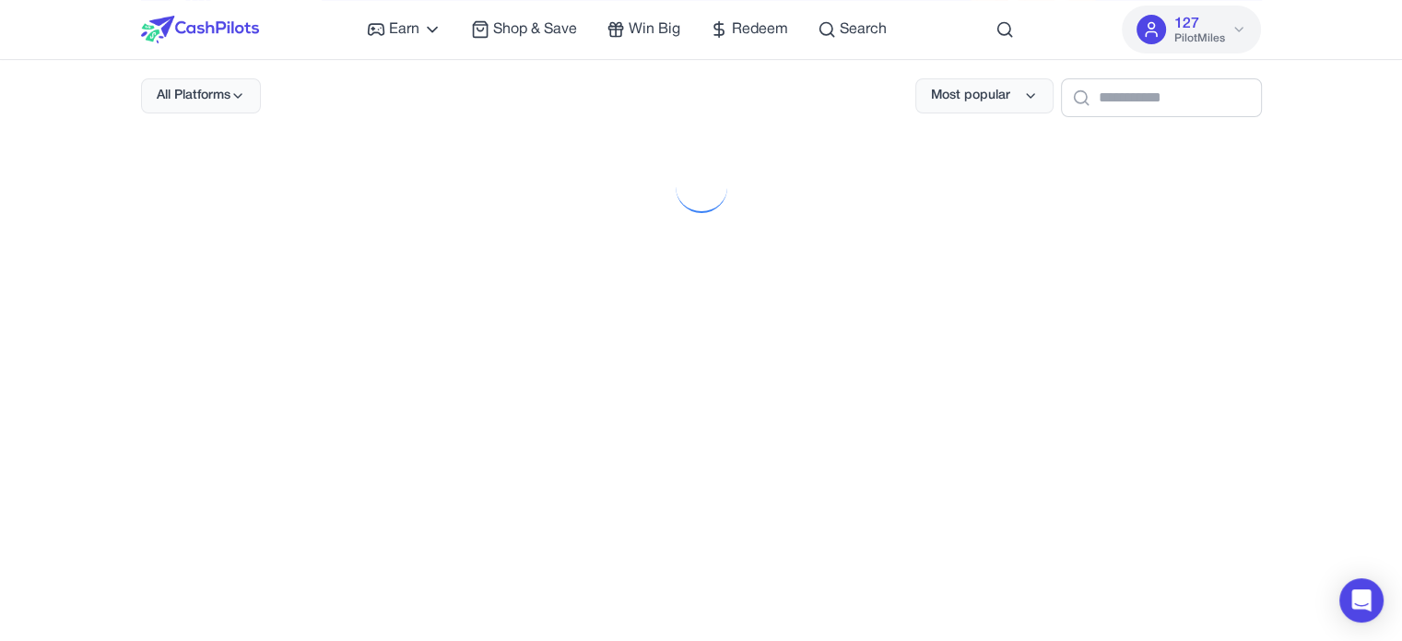
scroll to position [277, 0]
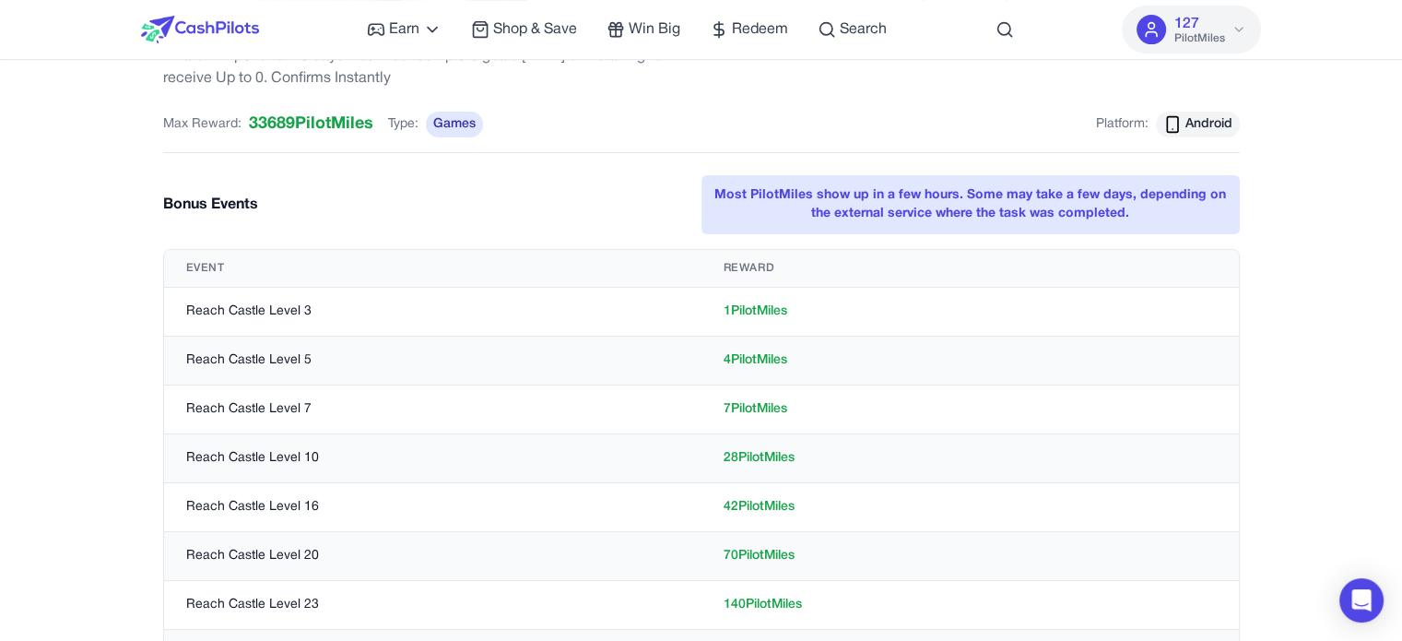
scroll to position [461, 0]
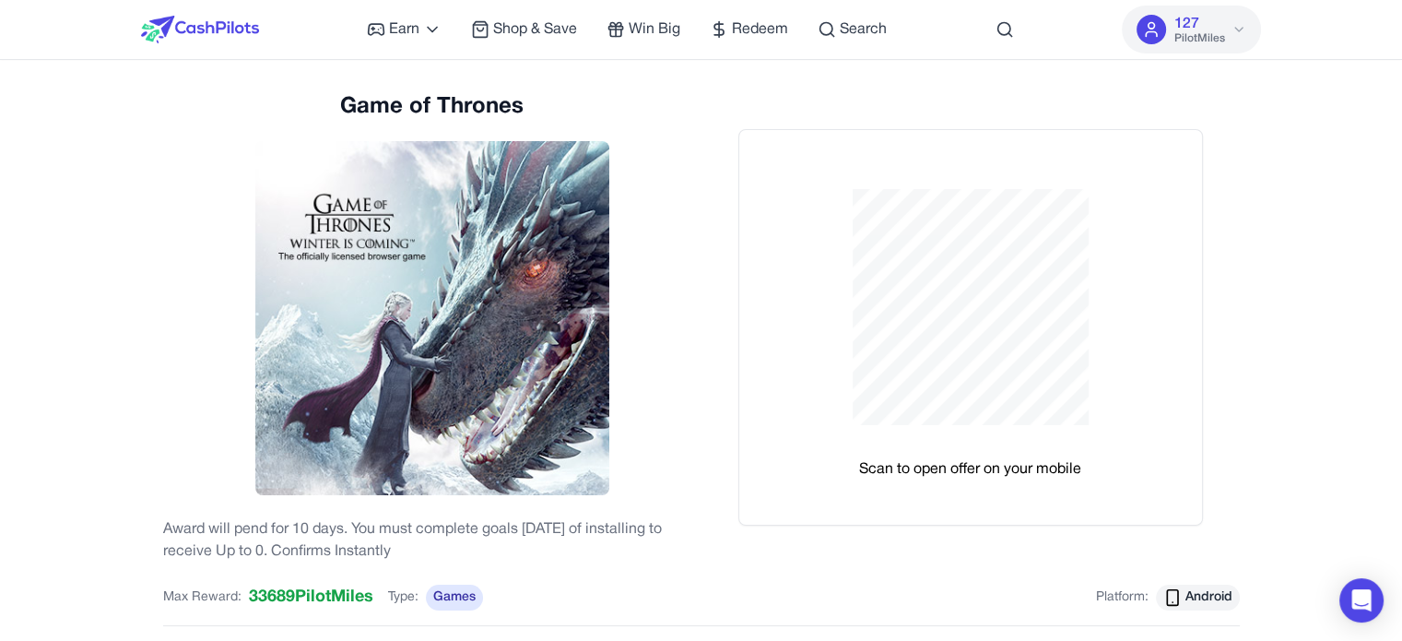
scroll to position [0, 0]
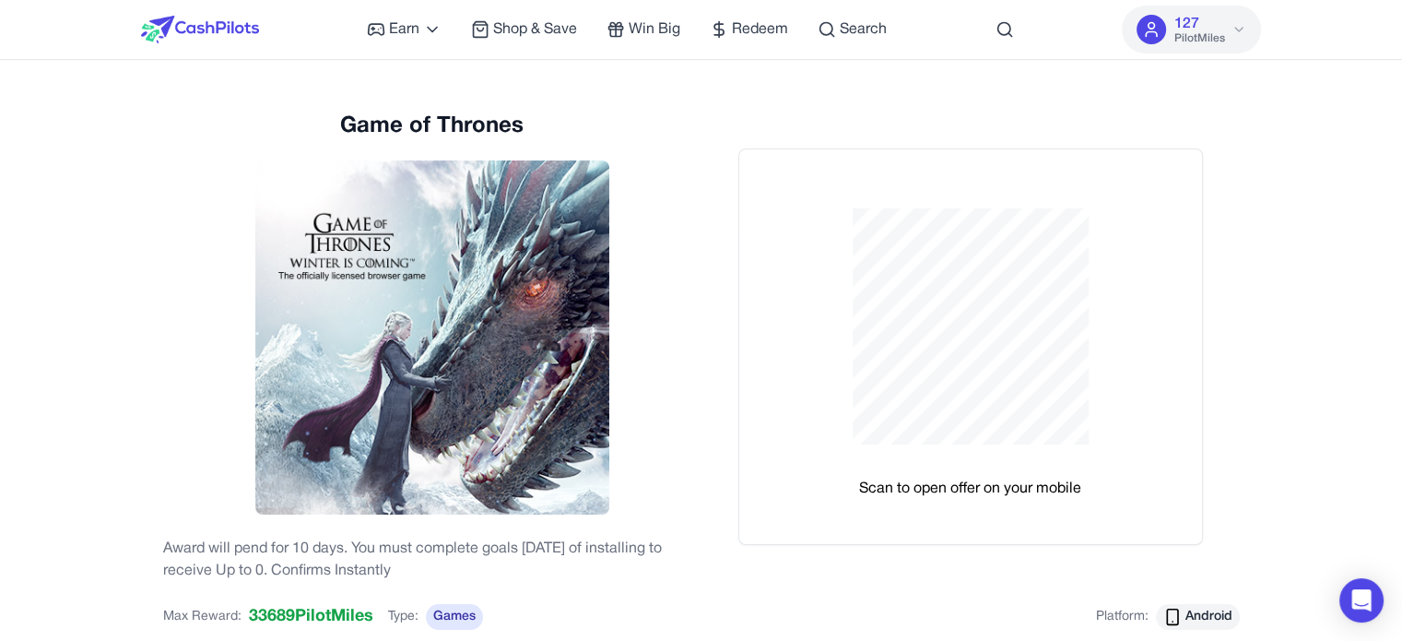
click at [901, 128] on div "Scan to open offer on your mobile" at bounding box center [971, 347] width 538 height 470
click at [749, 121] on div "Scan to open offer on your mobile" at bounding box center [971, 347] width 538 height 470
drag, startPoint x: 745, startPoint y: 117, endPoint x: 569, endPoint y: 106, distance: 176.5
click at [744, 117] on div "Scan to open offer on your mobile" at bounding box center [971, 347] width 538 height 470
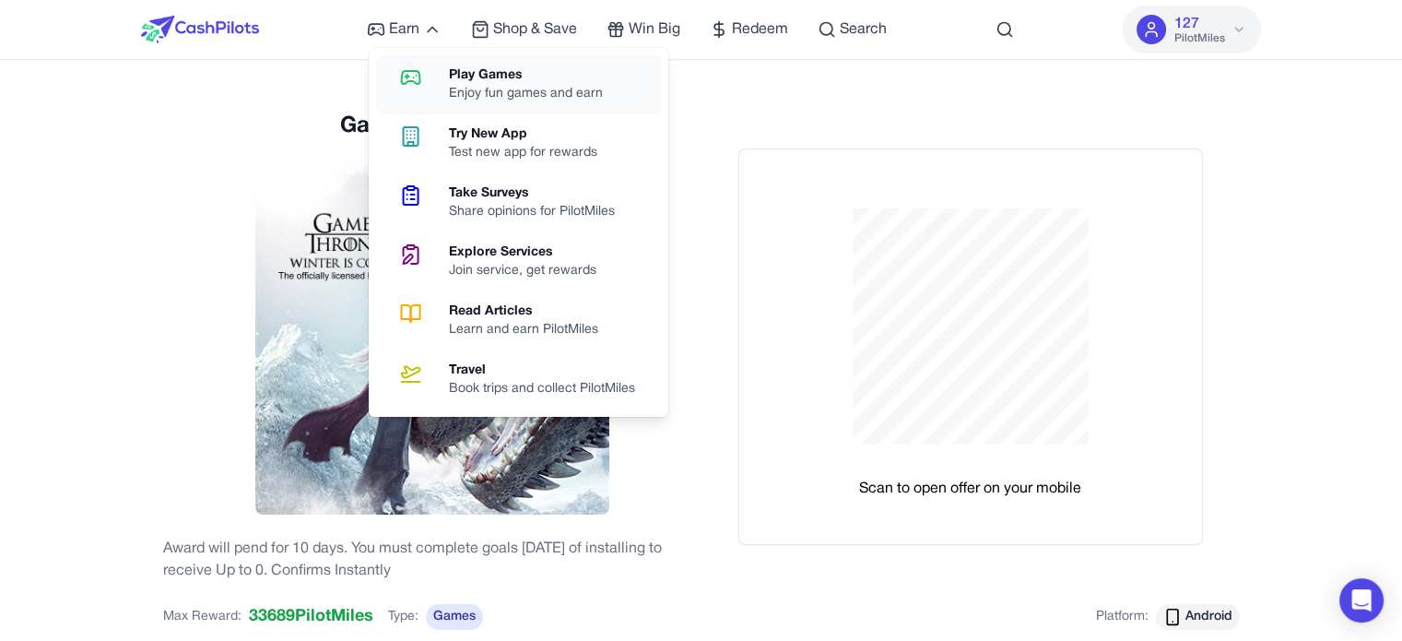
click at [473, 91] on div "Enjoy fun games and earn" at bounding box center [533, 94] width 169 height 18
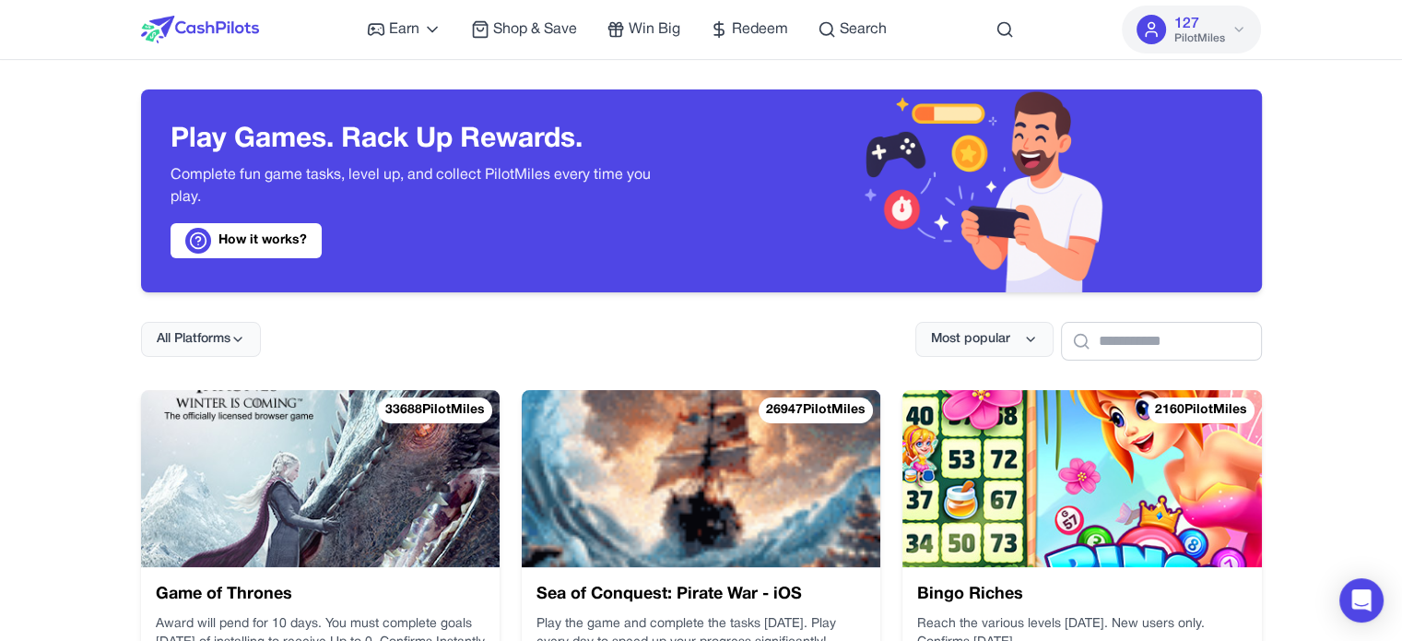
drag, startPoint x: 1312, startPoint y: 237, endPoint x: 1302, endPoint y: 179, distance: 59.0
